Goal: Find specific page/section: Find specific page/section

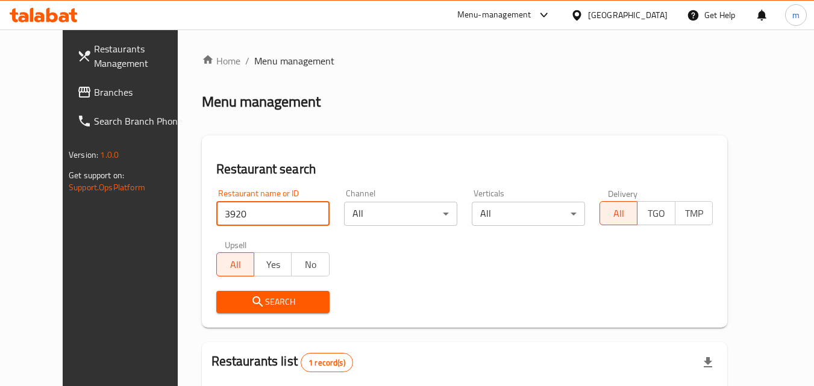
click at [94, 90] on span "Branches" at bounding box center [141, 92] width 95 height 14
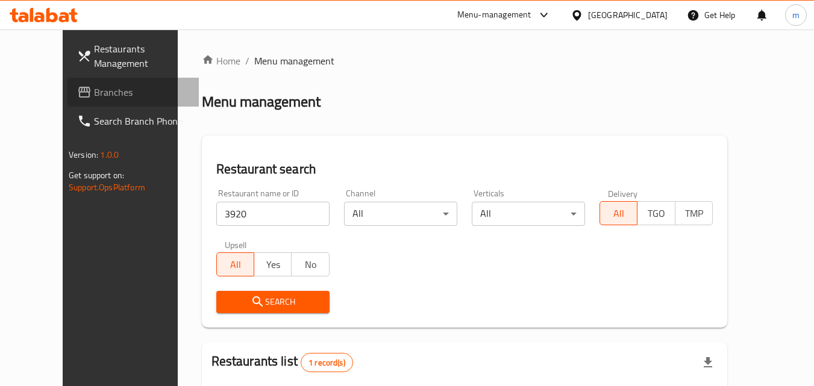
click at [94, 90] on span "Branches" at bounding box center [141, 92] width 95 height 14
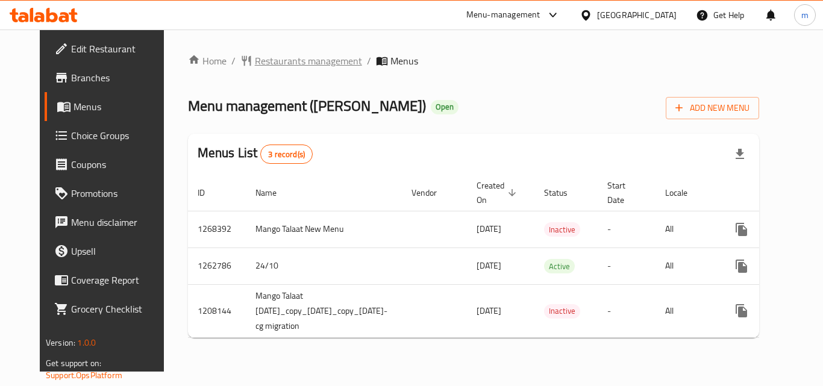
click at [270, 59] on span "Restaurants management" at bounding box center [308, 61] width 107 height 14
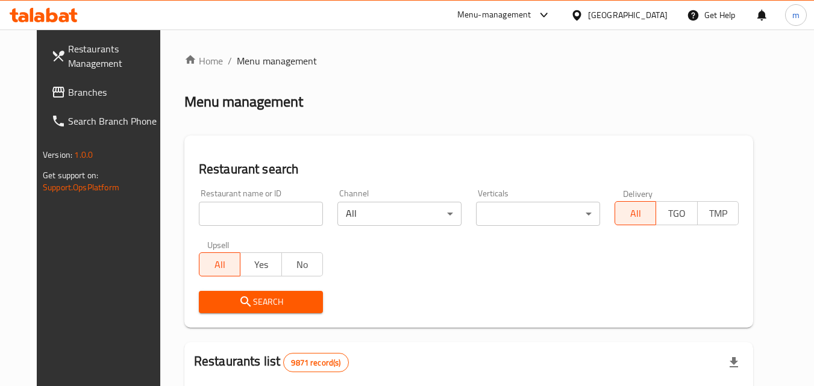
click at [253, 213] on input "search" at bounding box center [261, 214] width 124 height 24
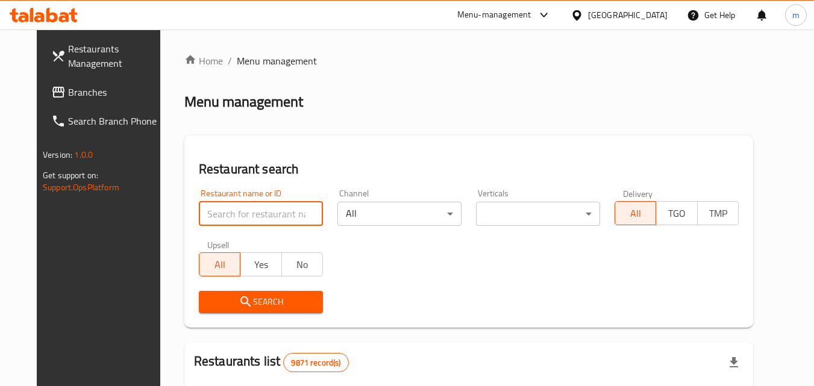
paste input "349583"
type input "349583"
click button "Search" at bounding box center [261, 302] width 124 height 22
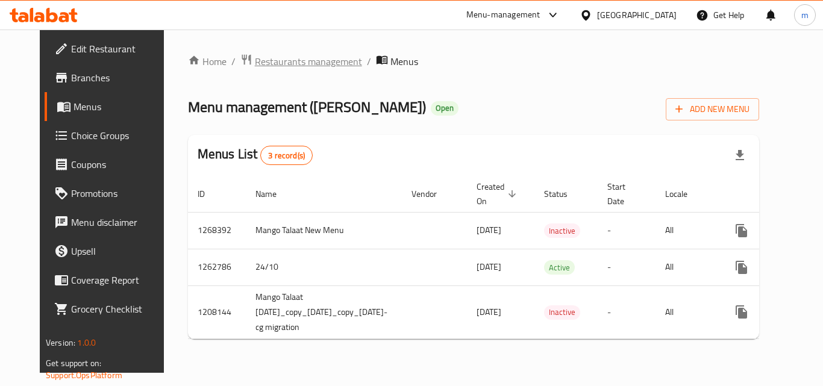
click at [280, 64] on span "Restaurants management" at bounding box center [308, 61] width 107 height 14
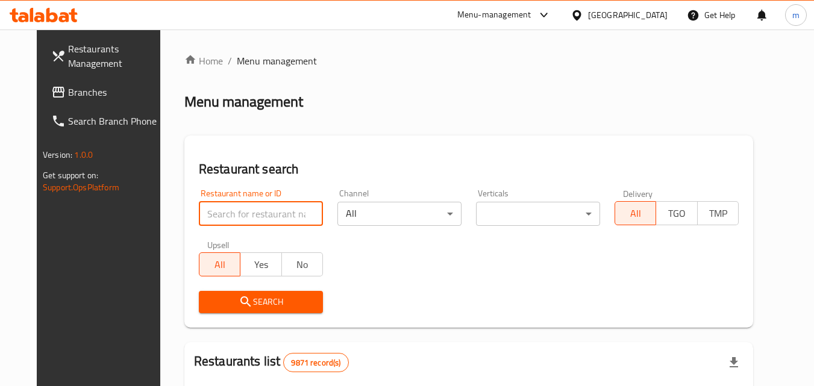
click at [234, 213] on input "search" at bounding box center [261, 214] width 124 height 24
paste input "15302"
type input "15302"
click button "Search" at bounding box center [261, 302] width 124 height 22
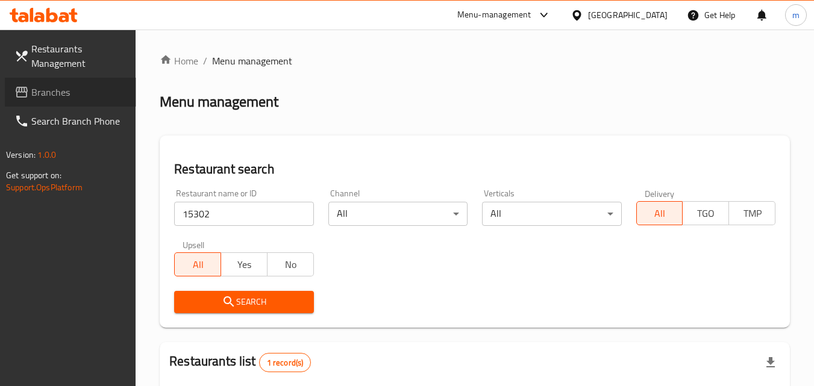
click at [72, 92] on span "Branches" at bounding box center [78, 92] width 95 height 14
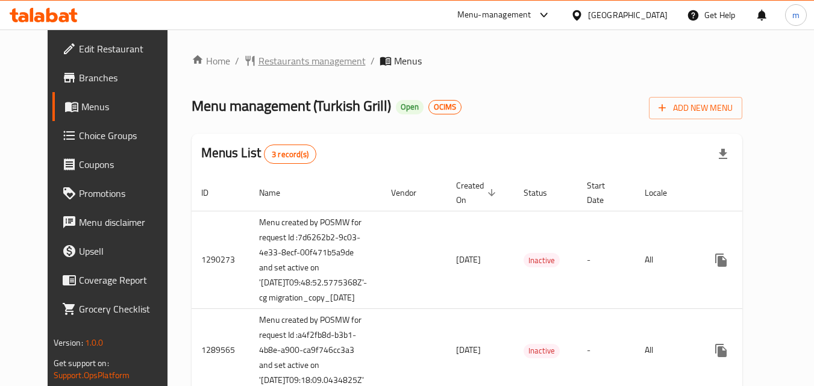
click at [272, 64] on span "Restaurants management" at bounding box center [311, 61] width 107 height 14
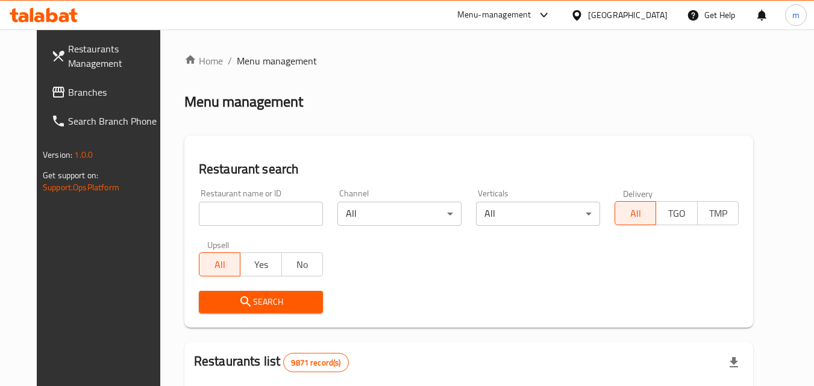
click at [238, 210] on input "search" at bounding box center [261, 214] width 124 height 24
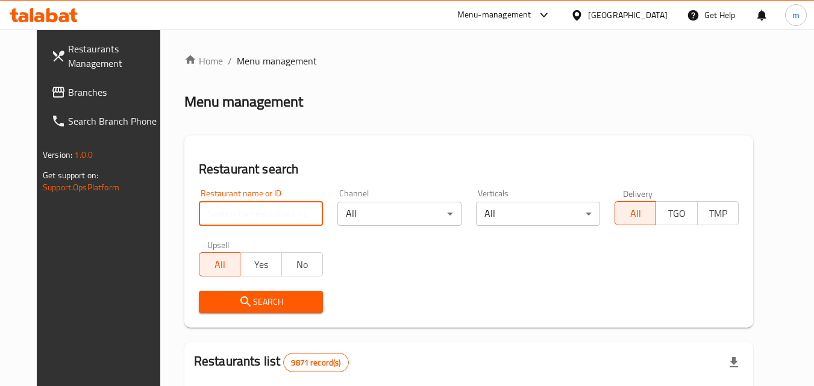
paste input "172"
type input "172"
click button "Search" at bounding box center [261, 302] width 124 height 22
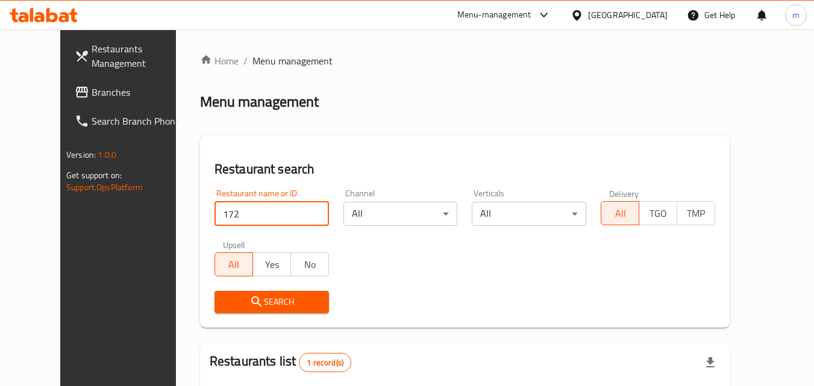
click at [92, 89] on span "Branches" at bounding box center [139, 92] width 95 height 14
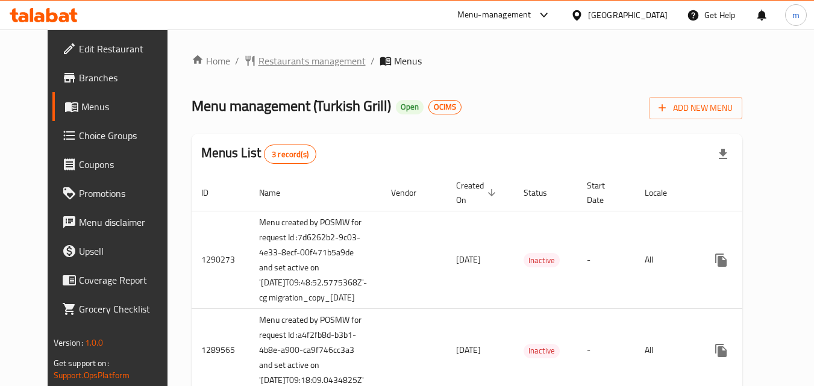
click at [286, 64] on span "Restaurants management" at bounding box center [311, 61] width 107 height 14
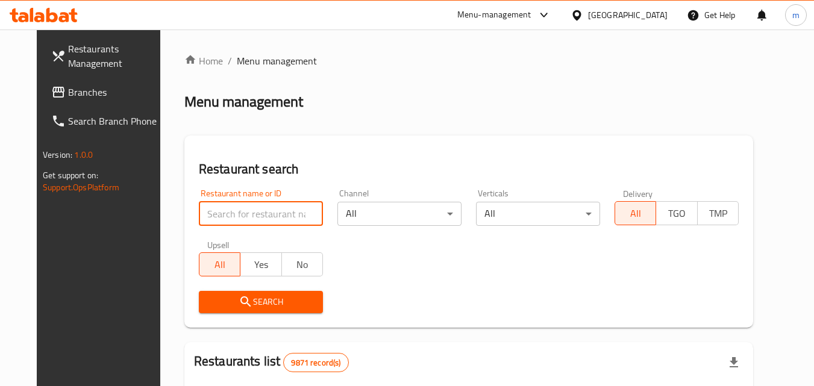
click at [236, 213] on input "search" at bounding box center [261, 214] width 124 height 24
paste input "172"
type input "172"
click button "Search" at bounding box center [261, 302] width 124 height 22
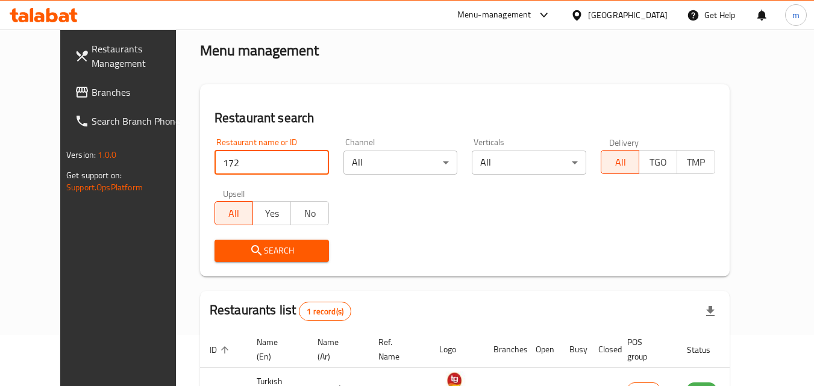
scroll to position [141, 0]
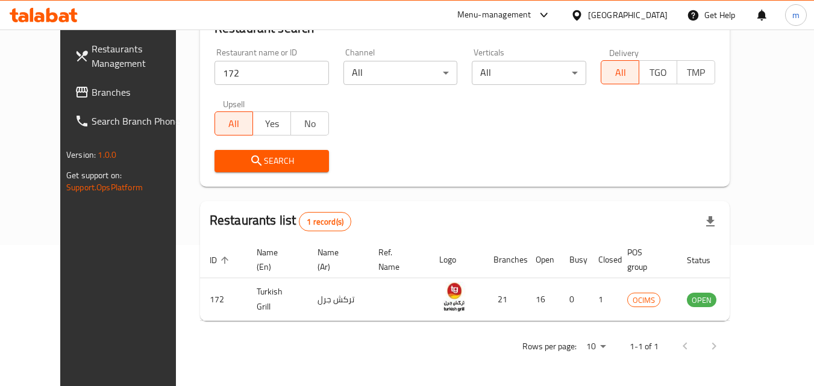
click at [651, 16] on div "Kuwait" at bounding box center [628, 14] width 80 height 13
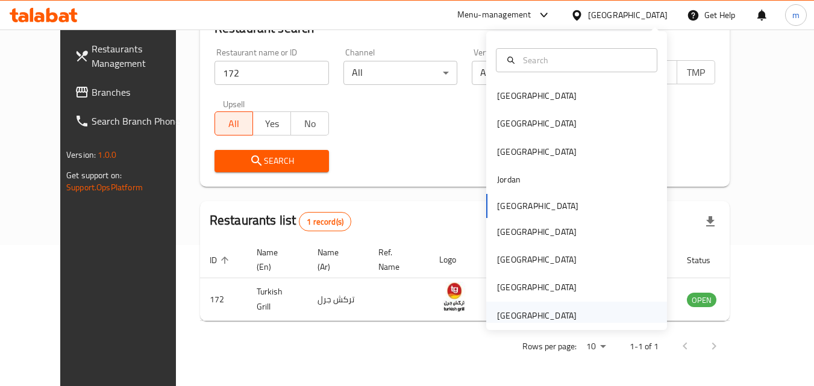
click at [523, 318] on div "[GEOGRAPHIC_DATA]" at bounding box center [537, 315] width 80 height 13
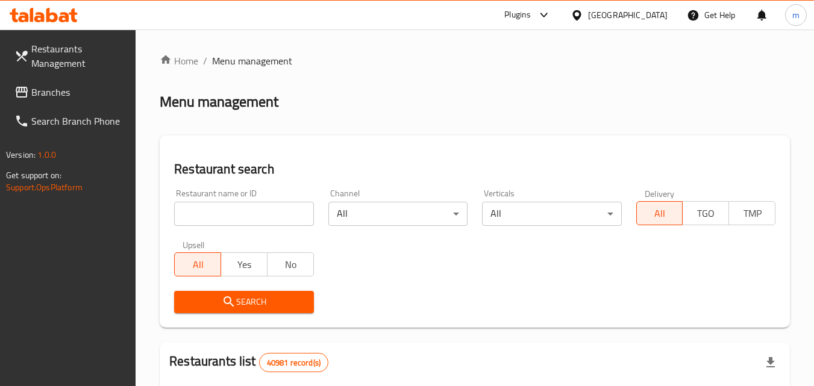
click at [52, 95] on span "Branches" at bounding box center [78, 92] width 95 height 14
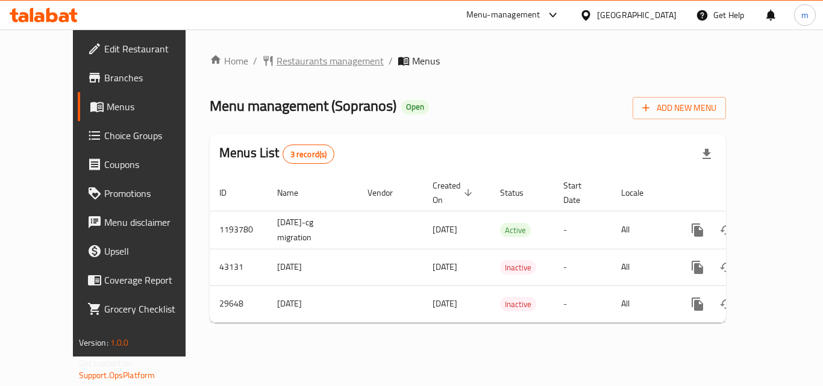
click at [283, 58] on span "Restaurants management" at bounding box center [330, 61] width 107 height 14
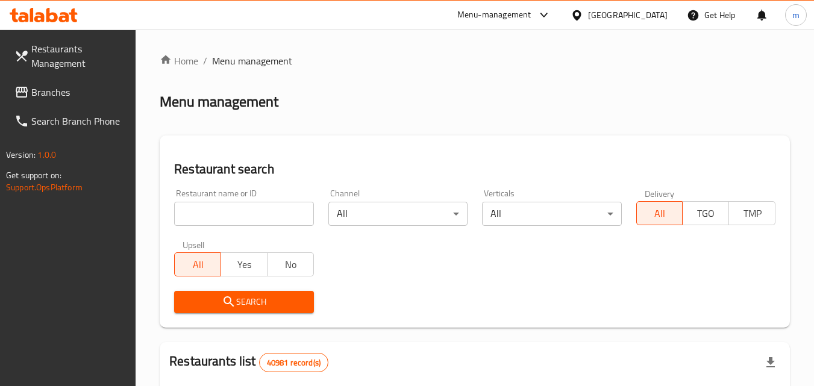
click at [254, 210] on input "search" at bounding box center [243, 214] width 139 height 24
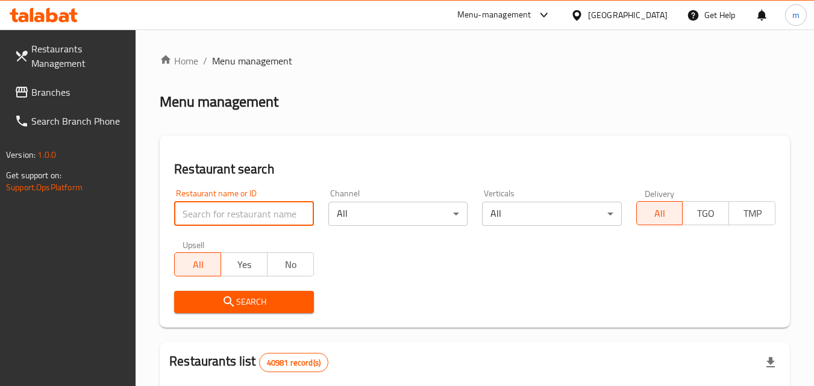
paste input "15271"
type input "15271"
click button "Search" at bounding box center [243, 302] width 139 height 22
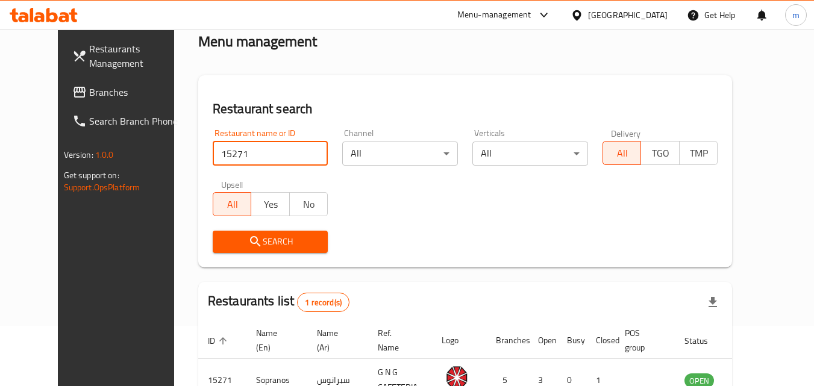
scroll to position [121, 0]
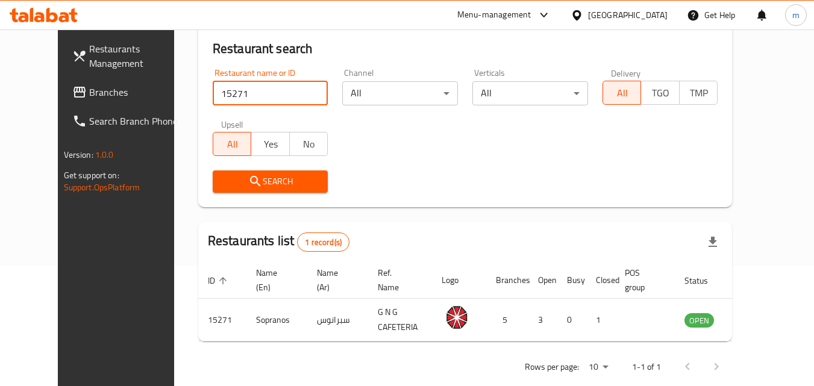
drag, startPoint x: 57, startPoint y: 91, endPoint x: 452, endPoint y: 223, distance: 416.7
click at [89, 91] on span "Branches" at bounding box center [136, 92] width 95 height 14
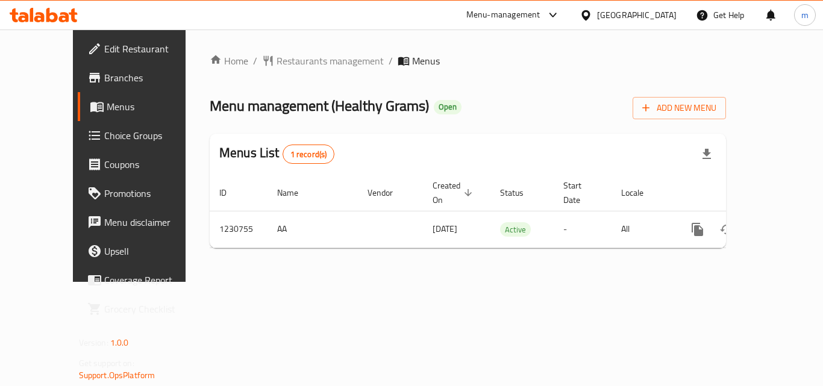
click at [277, 59] on span "Restaurants management" at bounding box center [330, 61] width 107 height 14
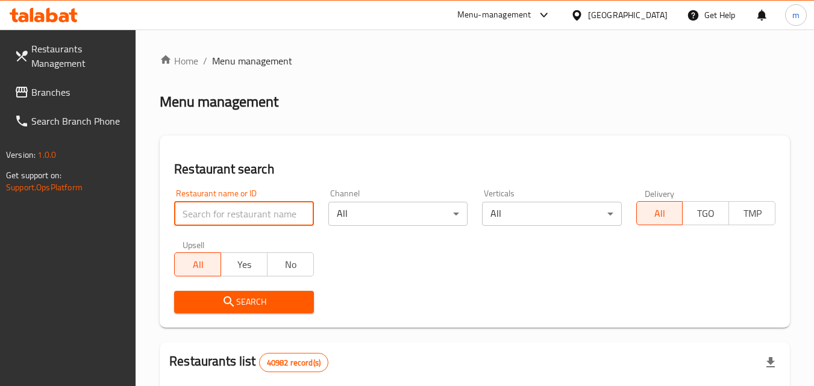
click at [245, 216] on input "search" at bounding box center [243, 214] width 139 height 24
paste input "677230"
type input "677230"
click button "Search" at bounding box center [243, 302] width 139 height 22
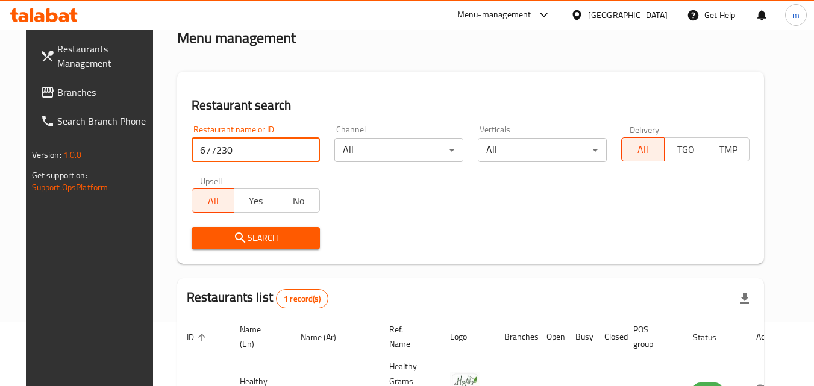
scroll to position [141, 0]
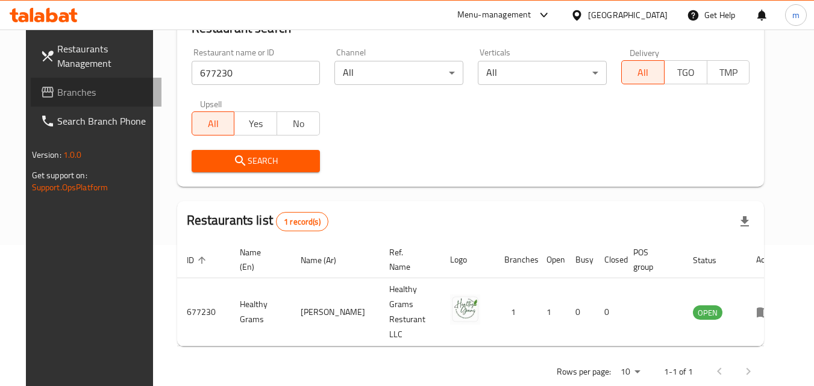
click at [51, 101] on link "Branches" at bounding box center [96, 92] width 131 height 29
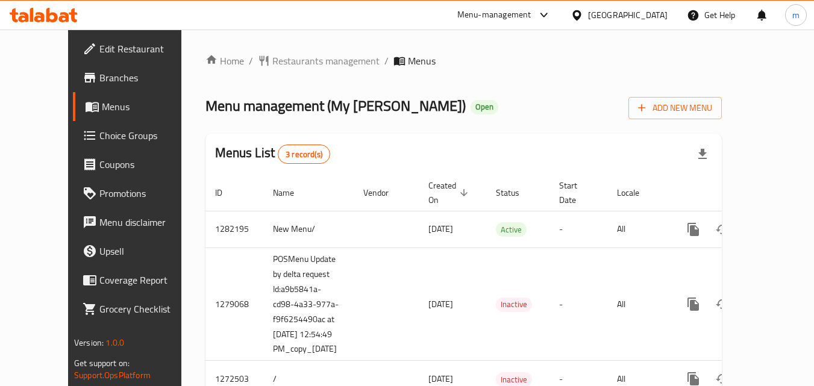
click at [281, 55] on span "Restaurants management" at bounding box center [325, 61] width 107 height 14
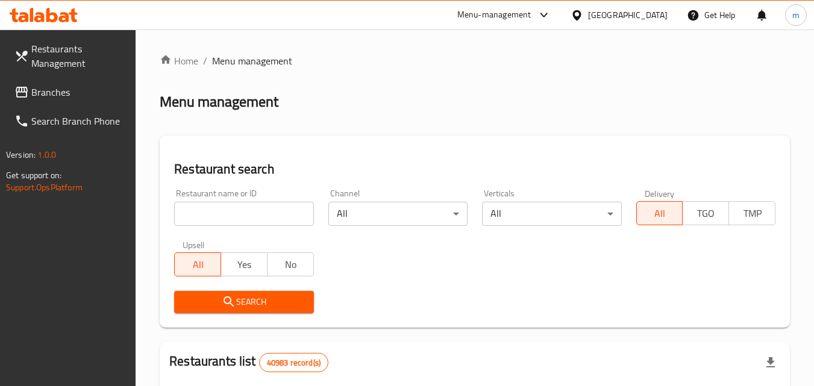
click at [243, 207] on input "search" at bounding box center [243, 214] width 139 height 24
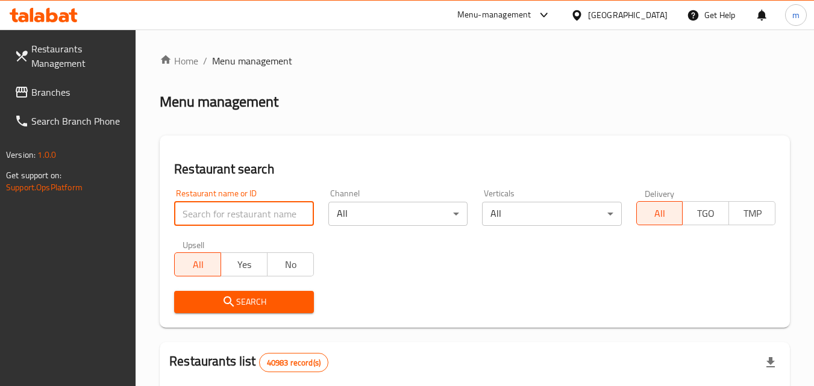
paste input "690310"
type input "690310"
click button "Search" at bounding box center [243, 302] width 139 height 22
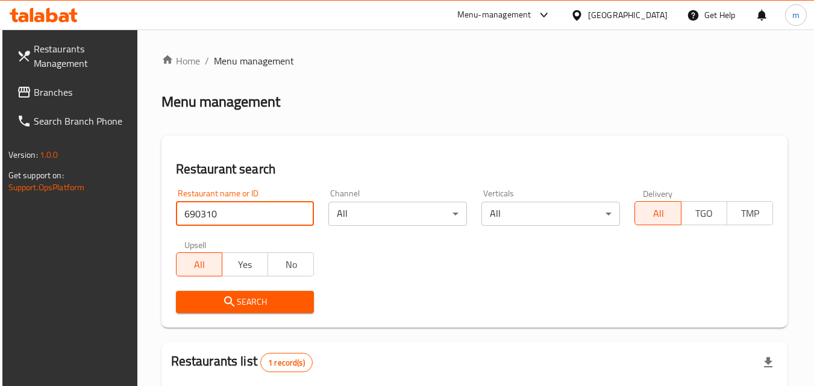
click at [67, 89] on span "Branches" at bounding box center [81, 92] width 95 height 14
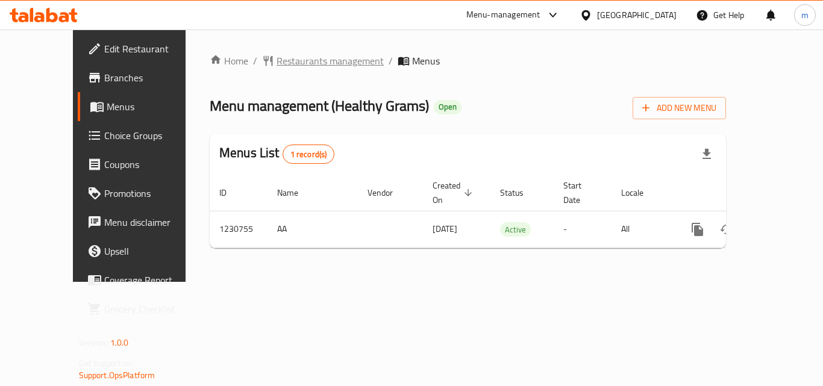
click at [281, 63] on span "Restaurants management" at bounding box center [330, 61] width 107 height 14
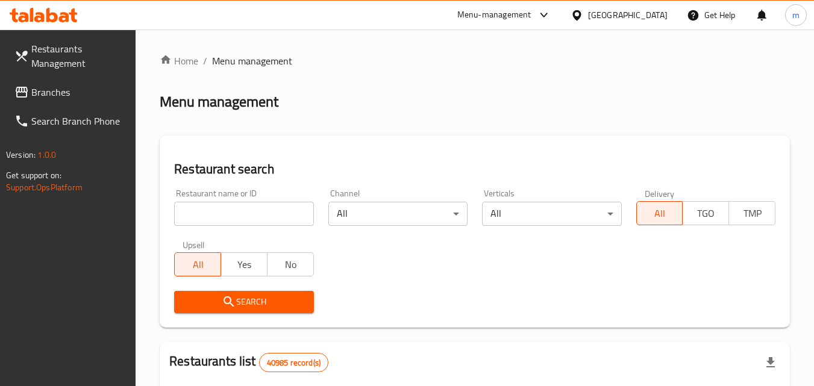
click at [246, 218] on input "search" at bounding box center [243, 214] width 139 height 24
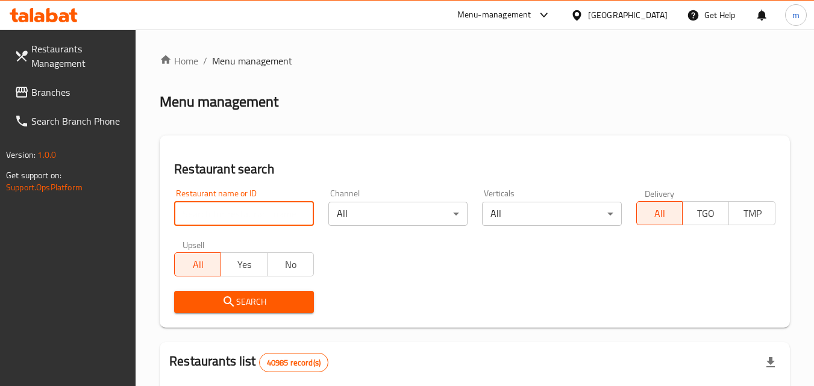
paste input "677230"
type input "677230"
click button "Search" at bounding box center [243, 302] width 139 height 22
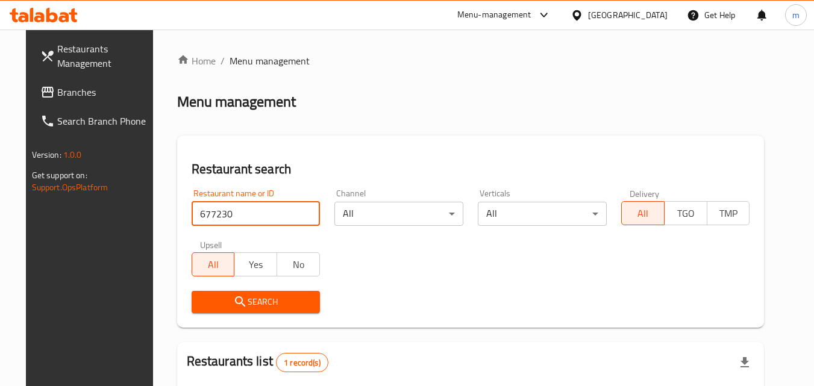
click at [627, 14] on div "[GEOGRAPHIC_DATA]" at bounding box center [628, 14] width 80 height 13
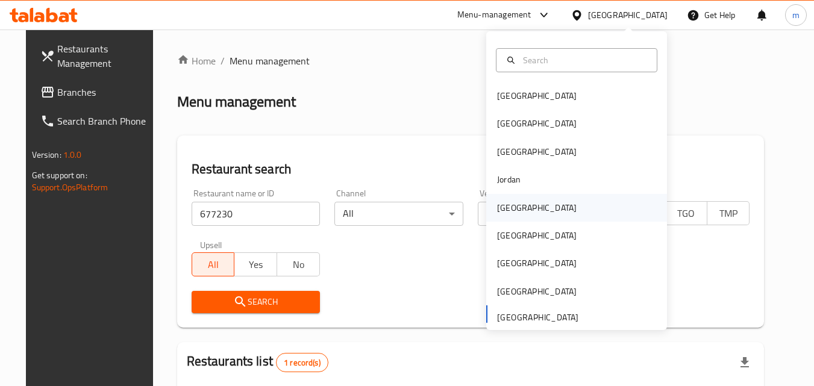
click at [516, 210] on div "[GEOGRAPHIC_DATA]" at bounding box center [536, 208] width 99 height 28
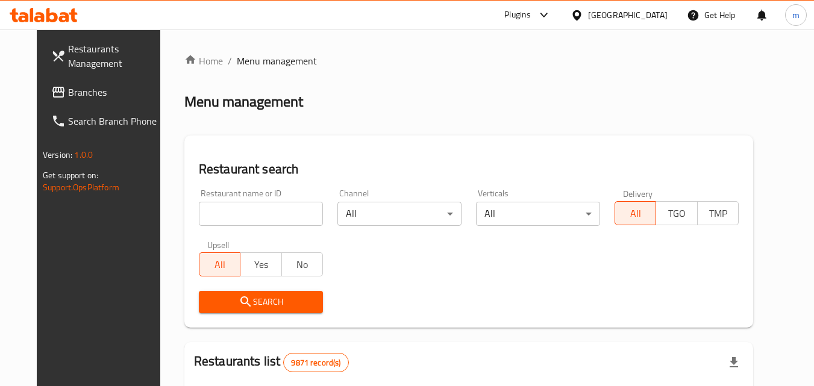
click at [70, 94] on span "Branches" at bounding box center [115, 92] width 95 height 14
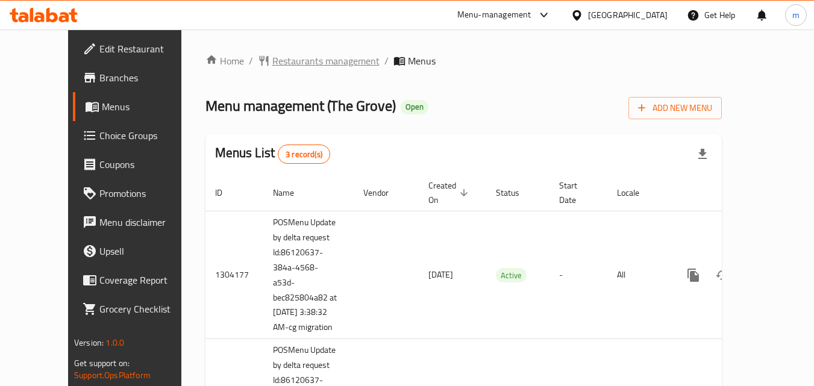
click at [298, 63] on span "Restaurants management" at bounding box center [325, 61] width 107 height 14
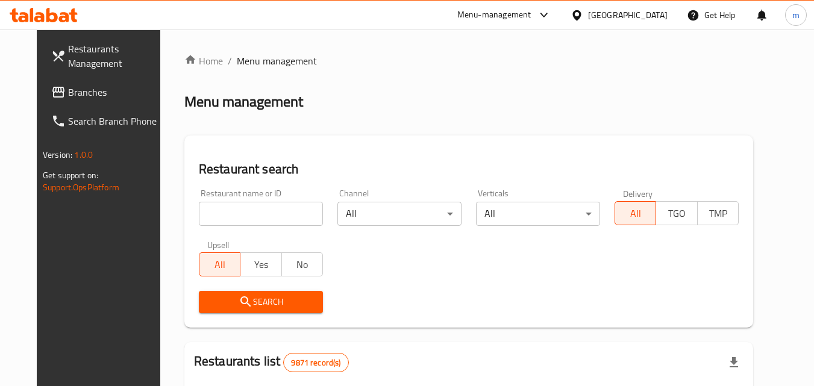
click at [240, 212] on input "search" at bounding box center [261, 214] width 124 height 24
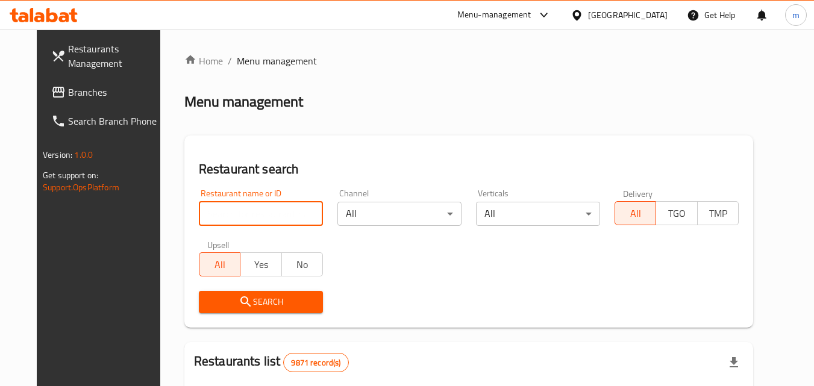
paste input "25160"
type input "25160"
click button "Search" at bounding box center [261, 302] width 124 height 22
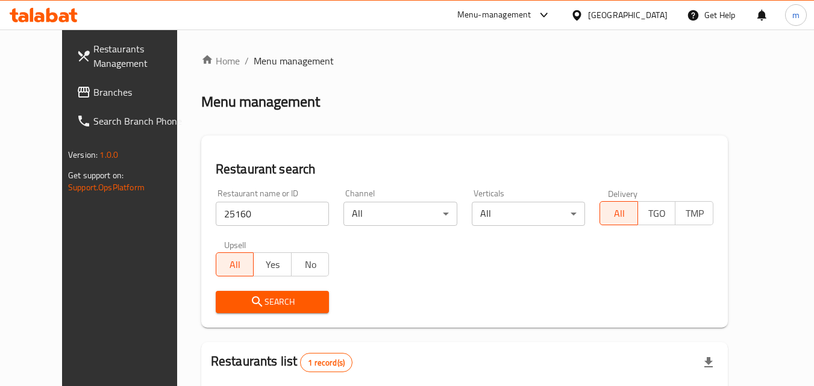
click at [650, 16] on div "[GEOGRAPHIC_DATA]" at bounding box center [628, 14] width 80 height 13
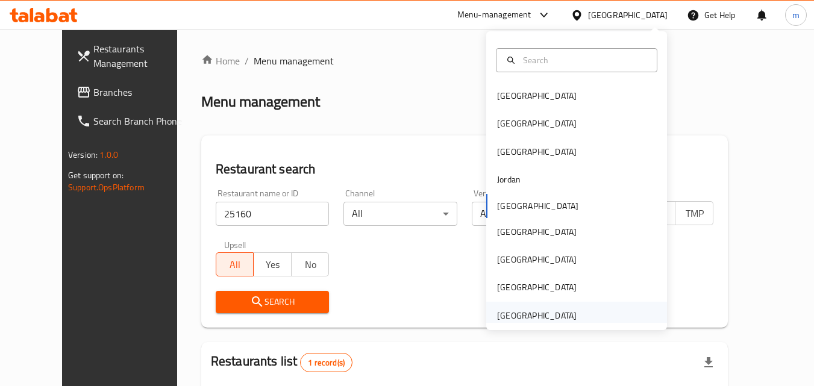
click at [544, 316] on div "United Arab Emirates" at bounding box center [537, 315] width 80 height 13
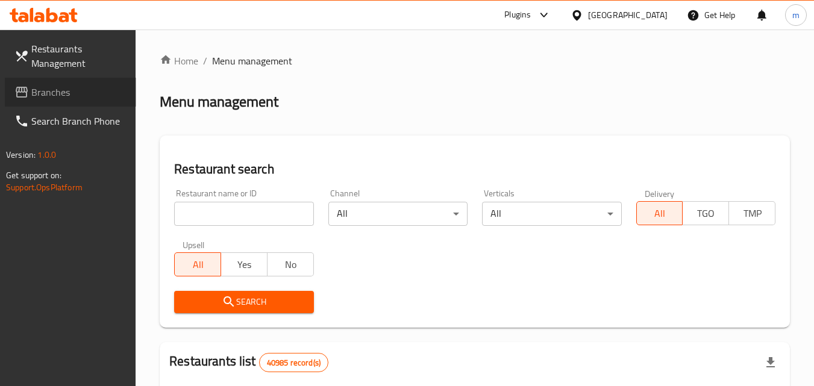
click at [45, 92] on span "Branches" at bounding box center [78, 92] width 95 height 14
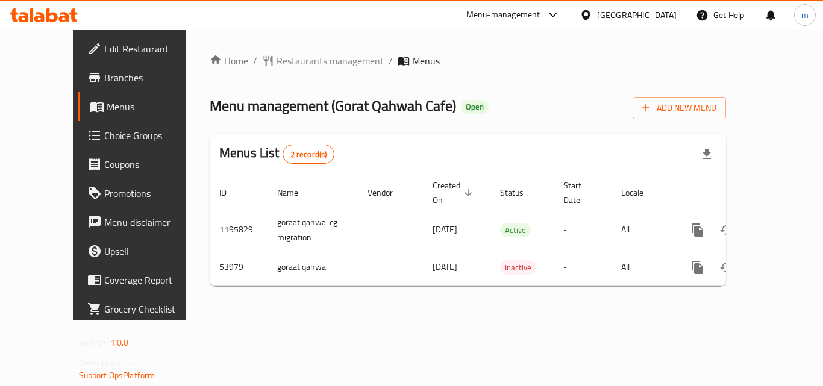
click at [294, 60] on span "Restaurants management" at bounding box center [330, 61] width 107 height 14
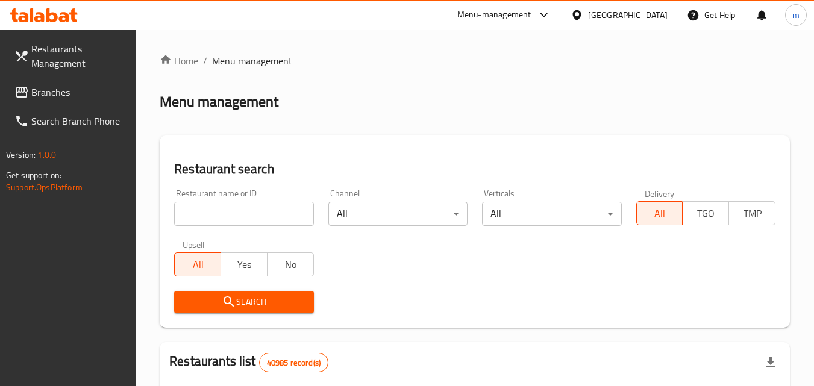
click at [243, 221] on input "search" at bounding box center [243, 214] width 139 height 24
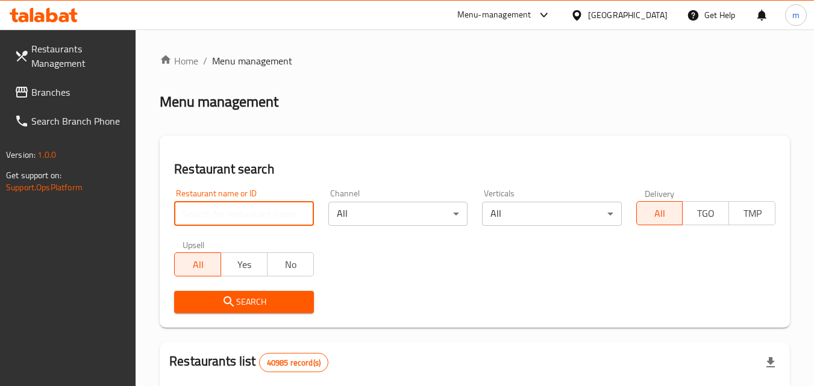
paste input "26695"
type input "26695"
click button "Search" at bounding box center [243, 302] width 139 height 22
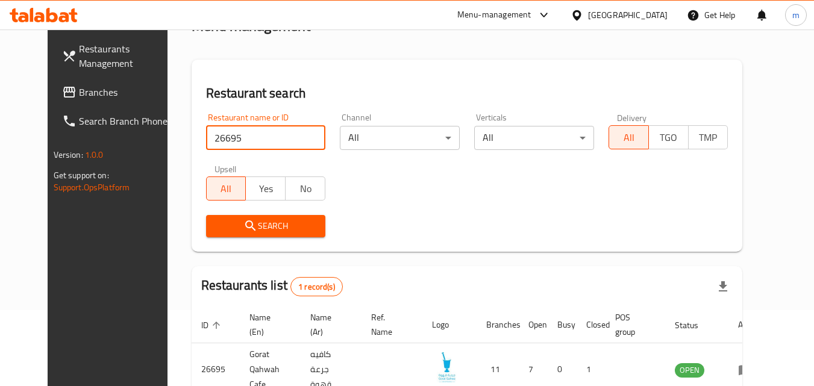
scroll to position [141, 0]
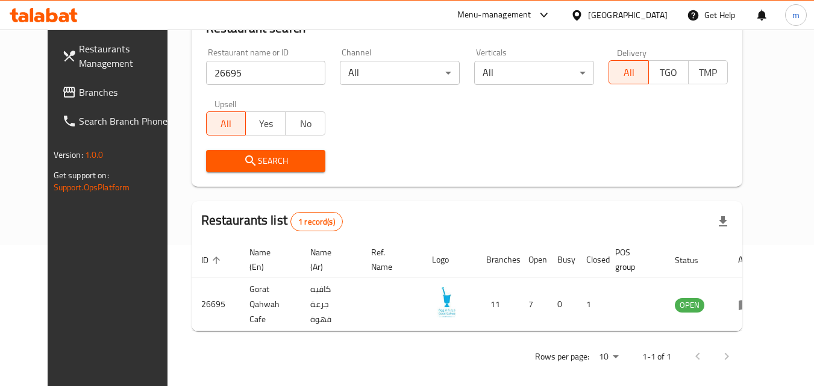
click at [597, 13] on div "[GEOGRAPHIC_DATA]" at bounding box center [628, 14] width 80 height 13
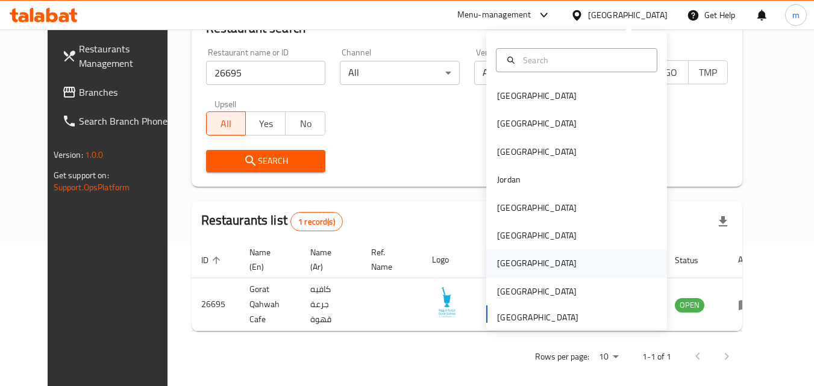
click at [507, 266] on div "[GEOGRAPHIC_DATA]" at bounding box center [537, 263] width 80 height 13
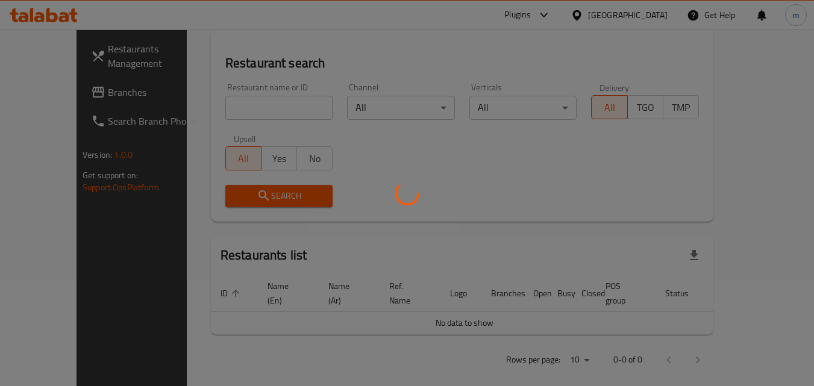
scroll to position [141, 0]
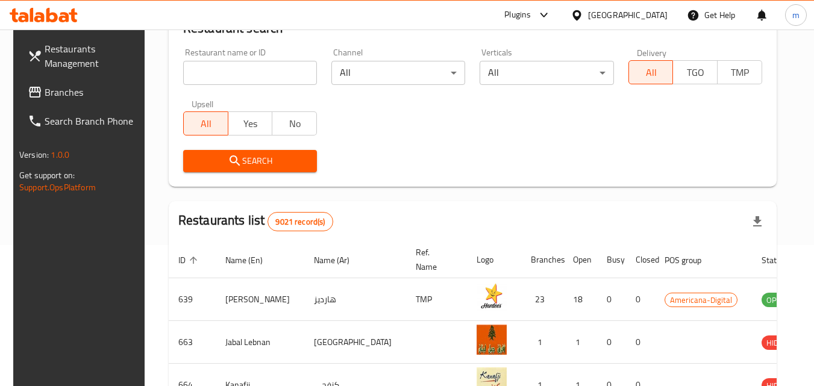
click at [55, 95] on span "Branches" at bounding box center [92, 92] width 95 height 14
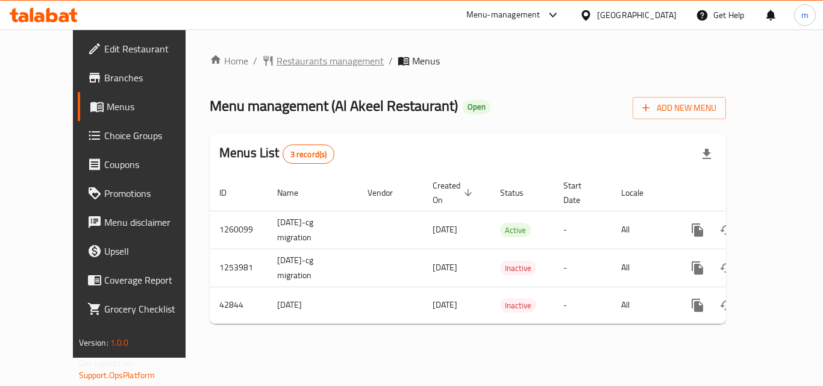
click at [277, 64] on span "Restaurants management" at bounding box center [330, 61] width 107 height 14
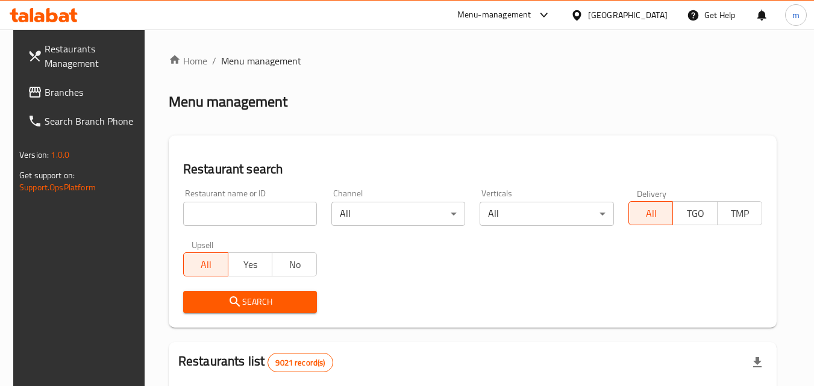
click at [240, 225] on input "search" at bounding box center [250, 214] width 134 height 24
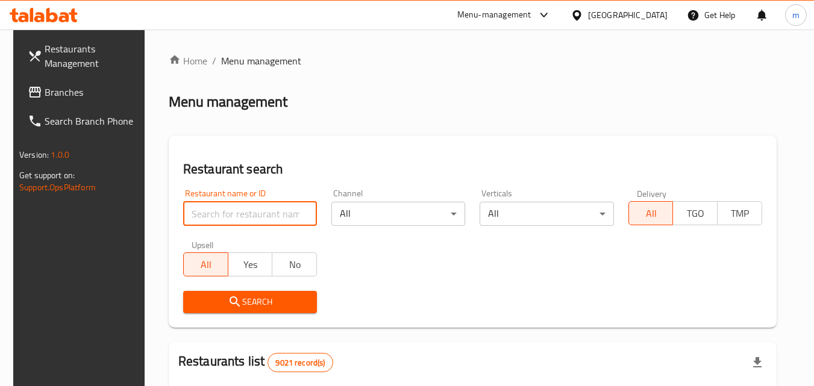
paste input "22140"
type input "22140"
click button "Search" at bounding box center [250, 302] width 134 height 22
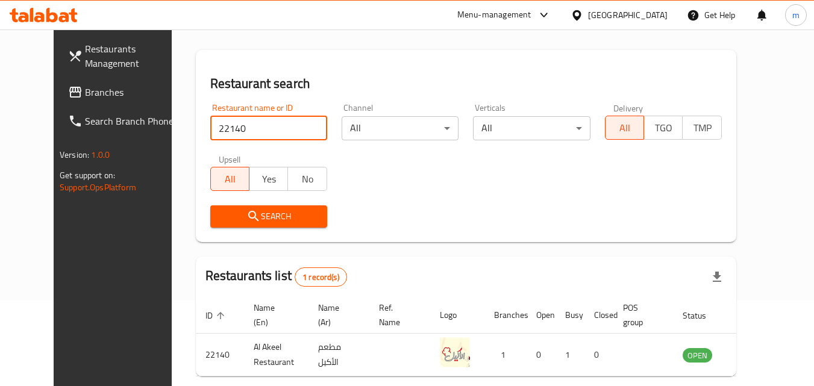
scroll to position [141, 0]
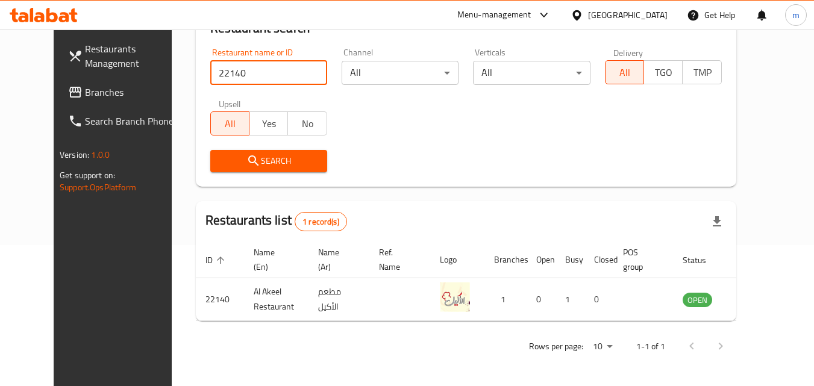
click at [85, 97] on span "Branches" at bounding box center [132, 92] width 95 height 14
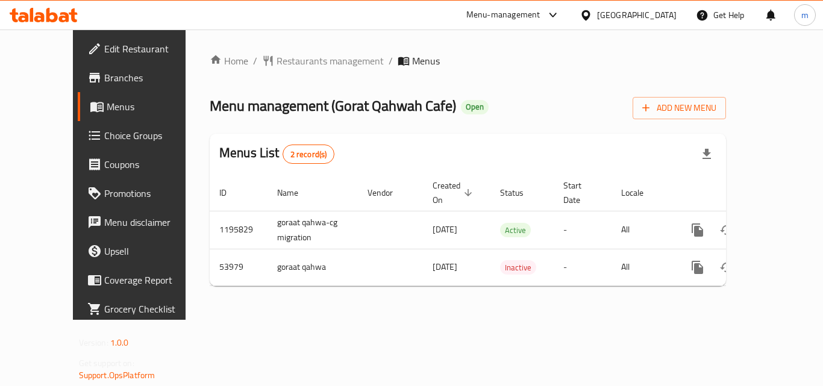
click at [279, 63] on span "Restaurants management" at bounding box center [330, 61] width 107 height 14
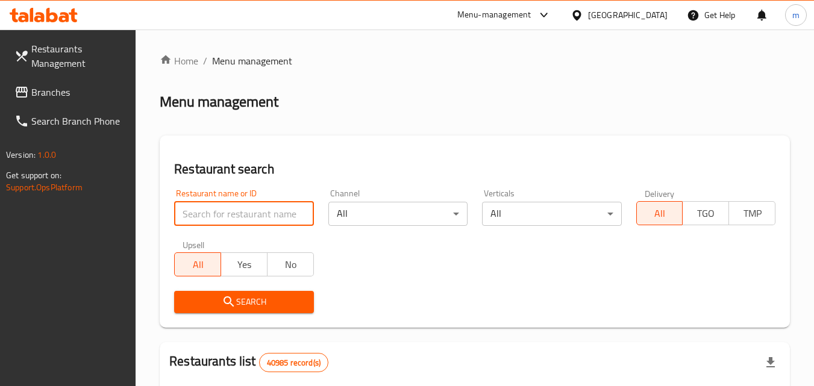
click at [238, 216] on input "search" at bounding box center [243, 214] width 139 height 24
paste input "26695"
type input "26695"
click button "Search" at bounding box center [243, 302] width 139 height 22
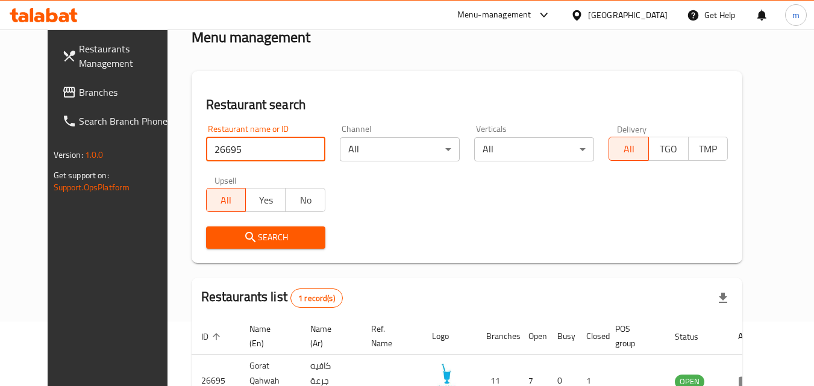
scroll to position [141, 0]
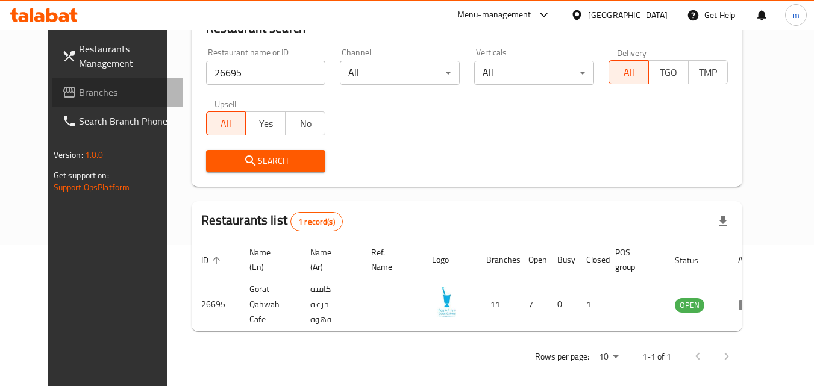
click at [79, 86] on span "Branches" at bounding box center [126, 92] width 95 height 14
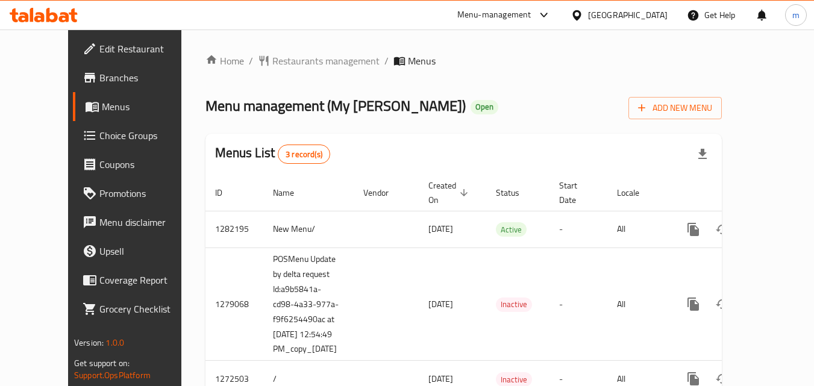
click at [297, 61] on span "Restaurants management" at bounding box center [325, 61] width 107 height 14
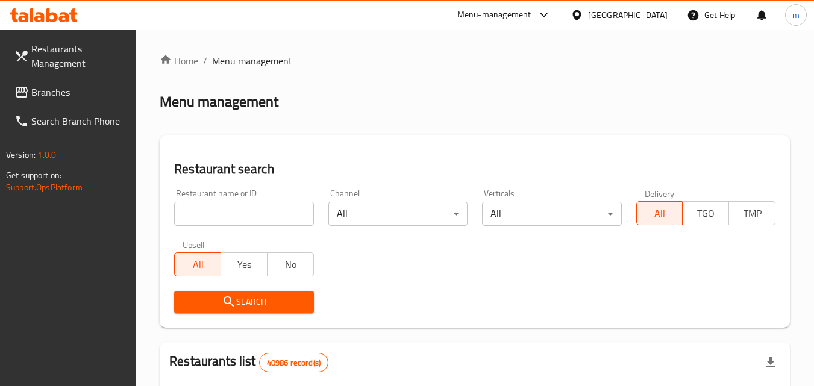
click at [237, 211] on input "search" at bounding box center [243, 214] width 139 height 24
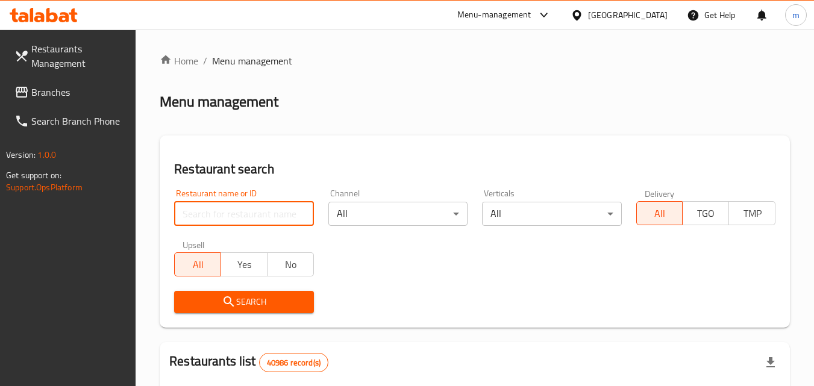
paste input "690310"
type input "690310"
click button "Search" at bounding box center [243, 302] width 139 height 22
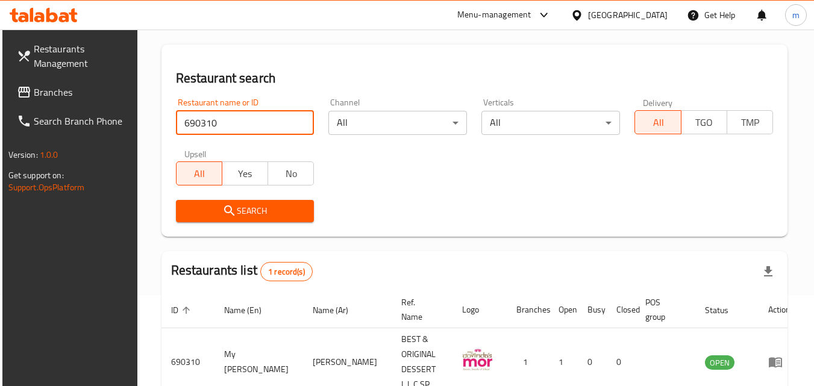
scroll to position [151, 0]
